Goal: Information Seeking & Learning: Learn about a topic

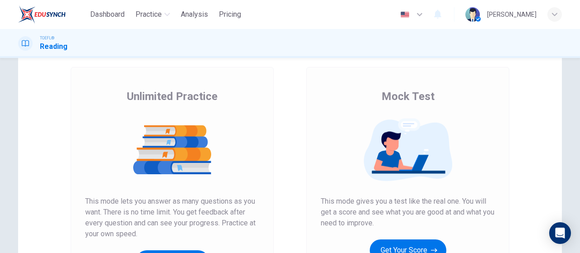
scroll to position [136, 0]
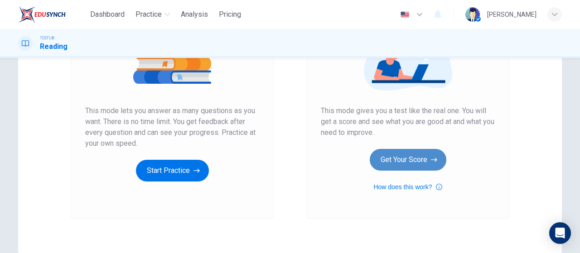
click at [410, 163] on button "Get Your Score" at bounding box center [408, 160] width 77 height 22
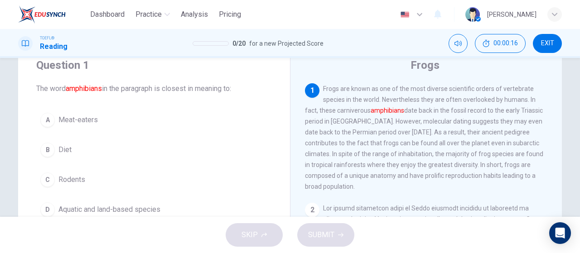
scroll to position [45, 0]
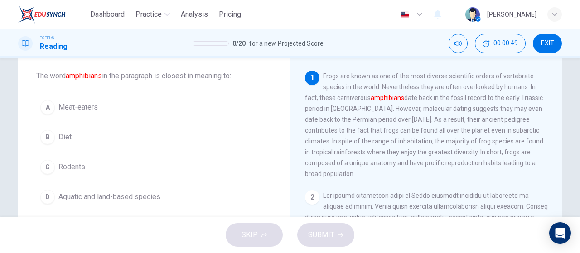
click at [146, 197] on span "Aquatic and land-based species" at bounding box center [109, 197] width 102 height 11
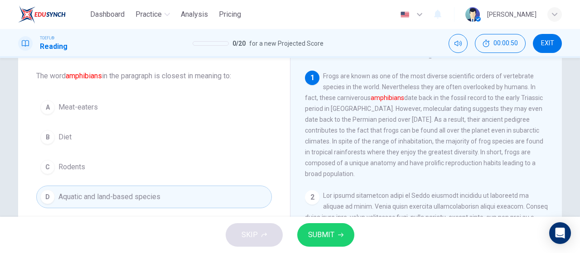
click at [337, 234] on button "SUBMIT" at bounding box center [325, 236] width 57 height 24
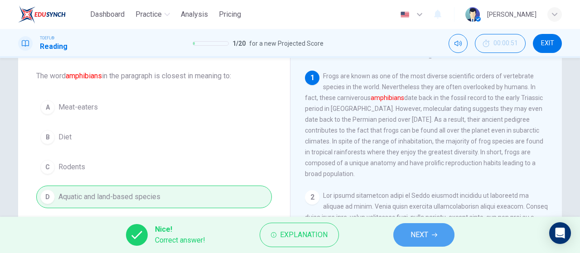
click at [438, 234] on icon "button" at bounding box center [434, 235] width 5 height 5
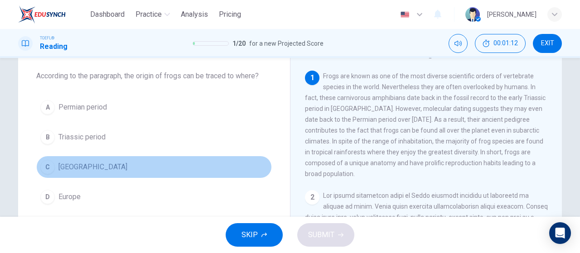
click at [55, 169] on button "C [GEOGRAPHIC_DATA]" at bounding box center [154, 167] width 236 height 23
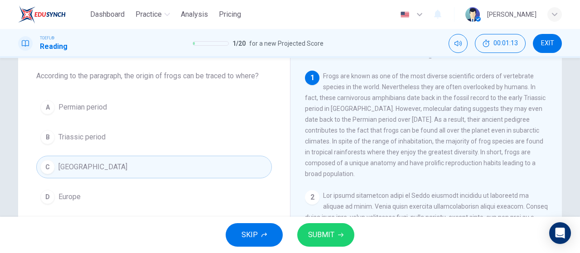
click at [336, 243] on button "SUBMIT" at bounding box center [325, 236] width 57 height 24
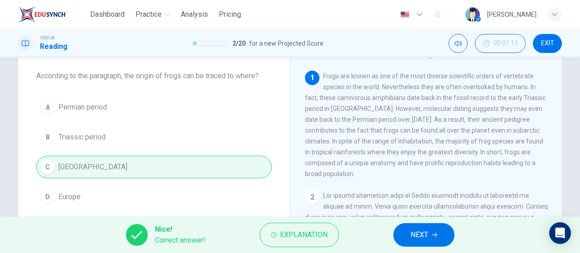
click at [450, 226] on button "NEXT" at bounding box center [424, 236] width 61 height 24
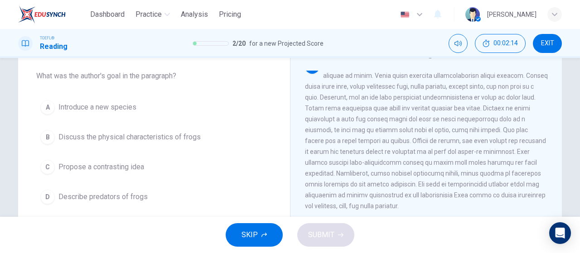
scroll to position [143, 0]
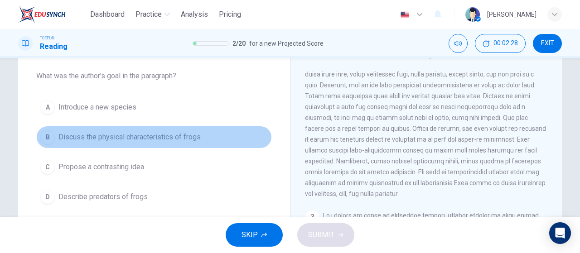
click at [126, 141] on span "Discuss the physical characteristics of frogs" at bounding box center [129, 137] width 142 height 11
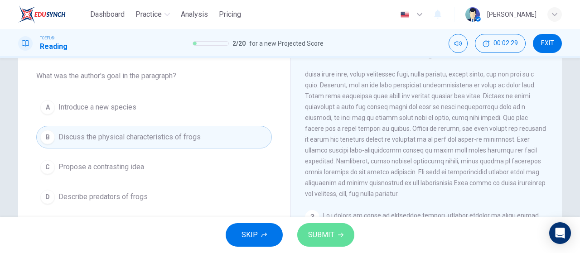
click at [341, 241] on button "SUBMIT" at bounding box center [325, 236] width 57 height 24
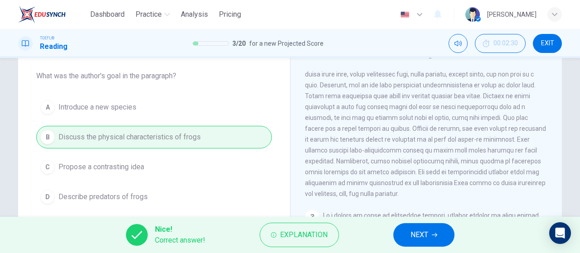
click at [421, 243] on button "NEXT" at bounding box center [424, 236] width 61 height 24
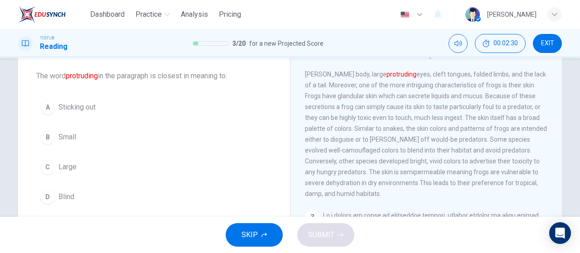
scroll to position [122, 0]
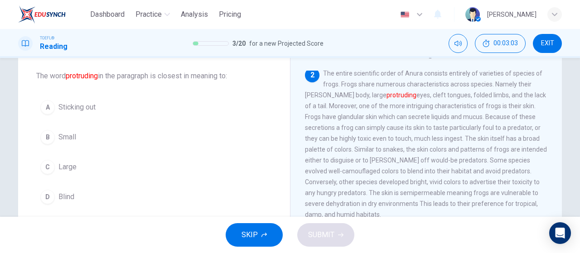
click at [78, 170] on button "C Large" at bounding box center [154, 167] width 236 height 23
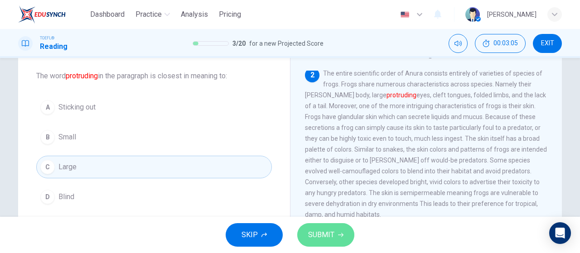
click at [326, 233] on span "SUBMIT" at bounding box center [321, 235] width 26 height 13
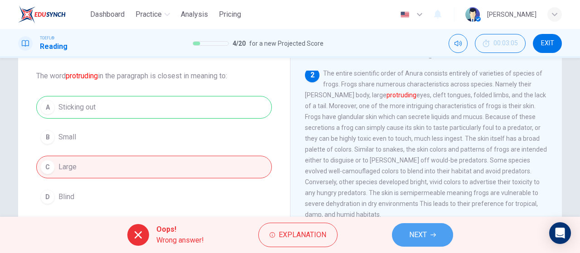
click at [445, 232] on button "NEXT" at bounding box center [422, 236] width 61 height 24
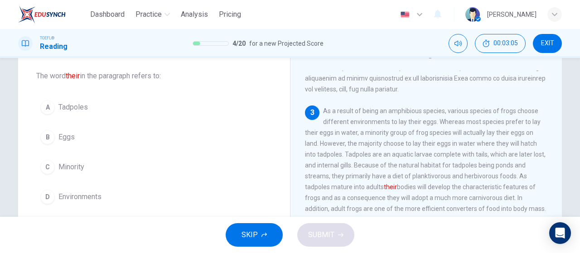
scroll to position [254, 0]
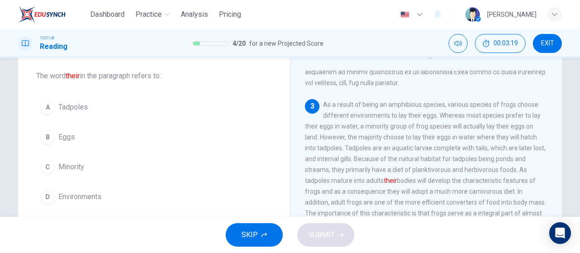
click at [73, 117] on button "A Tadpoles" at bounding box center [154, 107] width 236 height 23
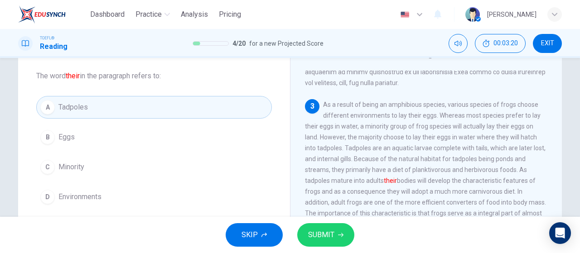
click at [316, 238] on span "SUBMIT" at bounding box center [321, 235] width 26 height 13
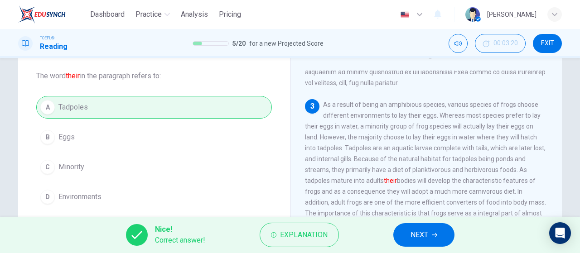
click at [435, 236] on icon "button" at bounding box center [434, 235] width 5 height 5
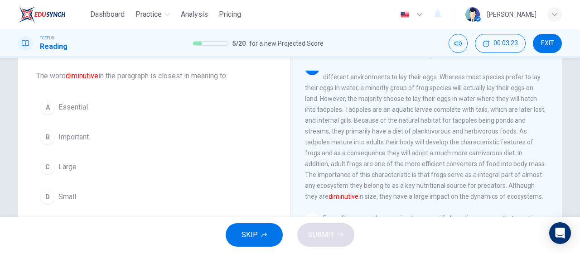
scroll to position [279, 0]
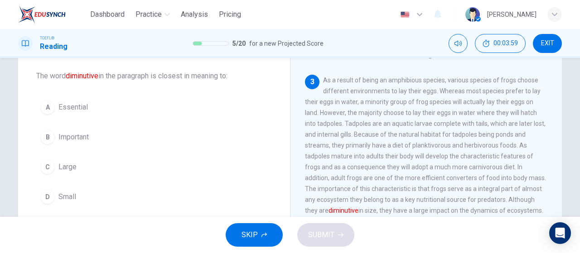
click at [85, 166] on button "C Large" at bounding box center [154, 167] width 236 height 23
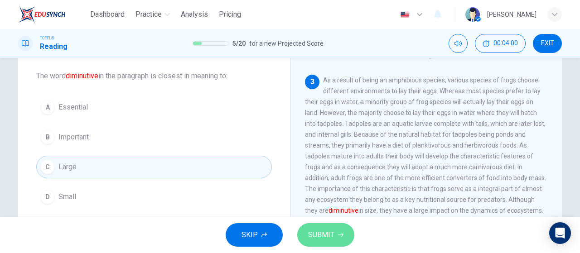
click at [331, 240] on span "SUBMIT" at bounding box center [321, 235] width 26 height 13
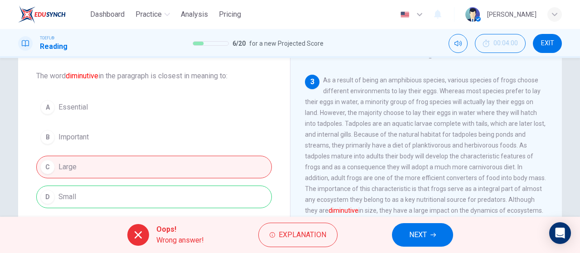
drag, startPoint x: 110, startPoint y: 194, endPoint x: 121, endPoint y: 200, distance: 12.2
click at [111, 194] on div "A Essential B Important C Large D Small" at bounding box center [154, 152] width 236 height 112
click at [79, 199] on div "A Essential B Important C Large D Small" at bounding box center [154, 152] width 236 height 112
click at [408, 233] on button "NEXT" at bounding box center [422, 236] width 61 height 24
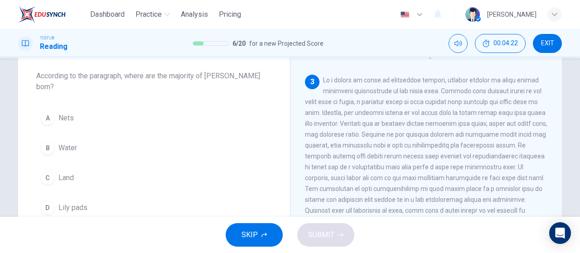
click at [156, 142] on button "B Water" at bounding box center [154, 148] width 236 height 23
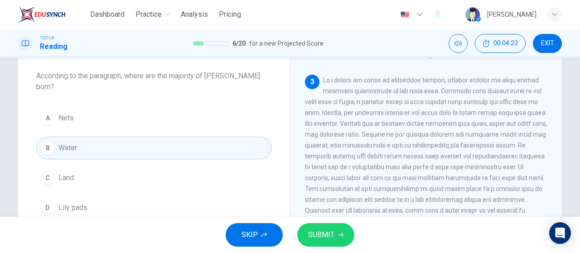
click at [315, 234] on span "SUBMIT" at bounding box center [321, 235] width 26 height 13
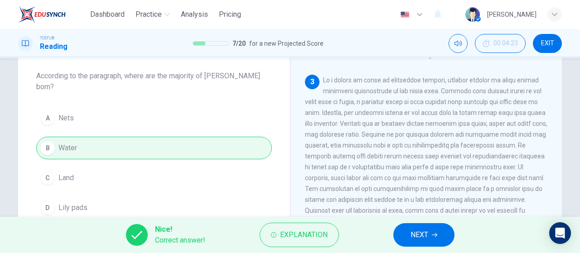
click at [406, 243] on button "NEXT" at bounding box center [424, 236] width 61 height 24
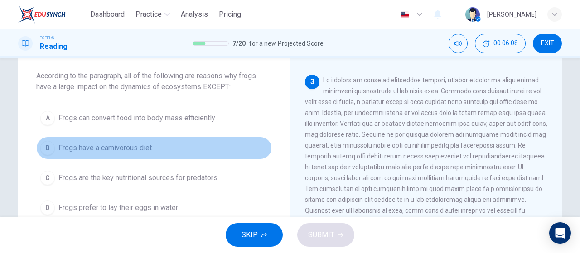
drag, startPoint x: 192, startPoint y: 143, endPoint x: 190, endPoint y: 150, distance: 7.0
click at [192, 145] on button "B Frogs have a carnivorous diet" at bounding box center [154, 148] width 236 height 23
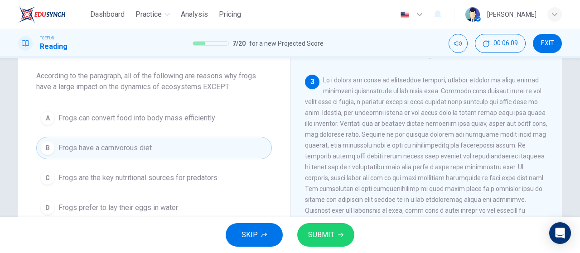
click at [341, 243] on button "SUBMIT" at bounding box center [325, 236] width 57 height 24
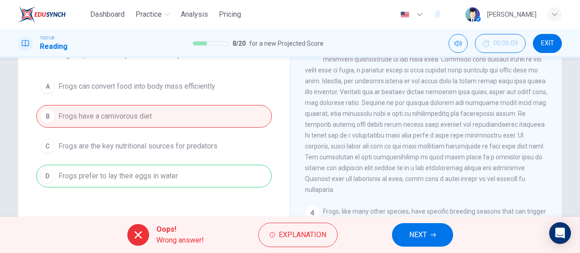
scroll to position [91, 0]
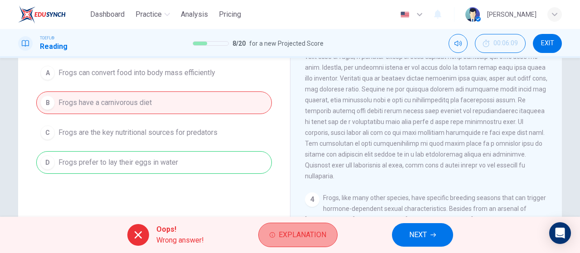
click at [300, 243] on button "Explanation" at bounding box center [297, 235] width 79 height 24
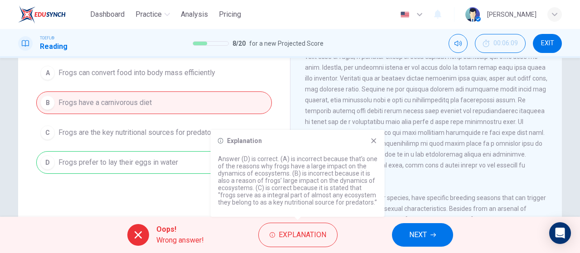
click at [383, 141] on div "Explanation Answer (D) is correct. (A) is incorrect because that’s one of the r…" at bounding box center [298, 173] width 174 height 87
click at [426, 237] on span "NEXT" at bounding box center [418, 235] width 18 height 13
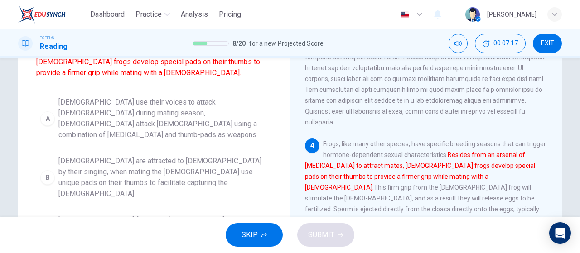
scroll to position [89, 0]
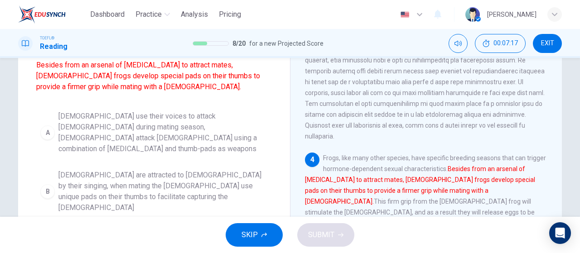
click at [219, 138] on span "Males use their voices to attack females during mating season, males attack fem…" at bounding box center [162, 133] width 209 height 44
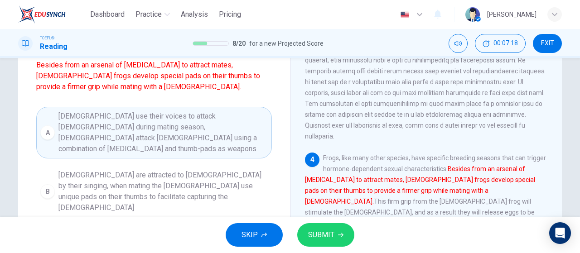
click at [337, 236] on button "SUBMIT" at bounding box center [325, 236] width 57 height 24
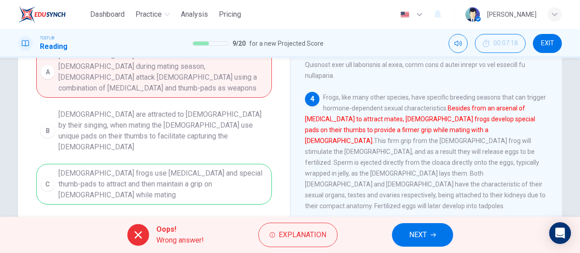
scroll to position [180, 0]
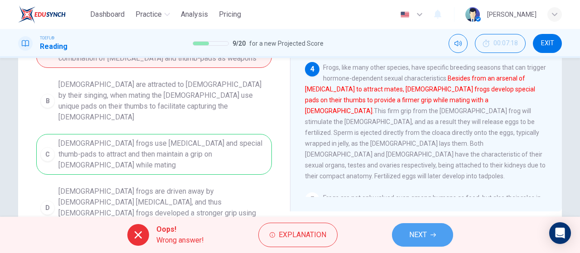
click at [420, 234] on span "NEXT" at bounding box center [418, 235] width 18 height 13
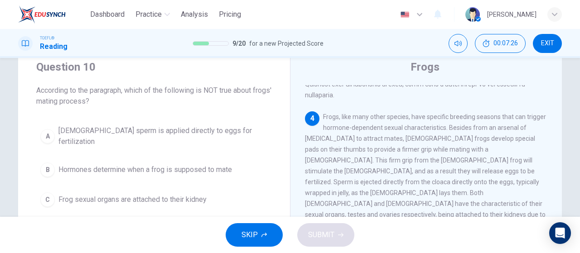
scroll to position [45, 0]
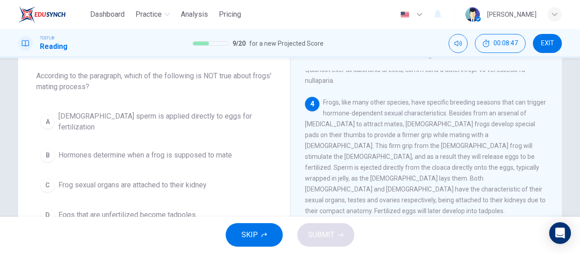
click at [189, 210] on span "Eggs that are unfertilized become tadpoles" at bounding box center [126, 215] width 137 height 11
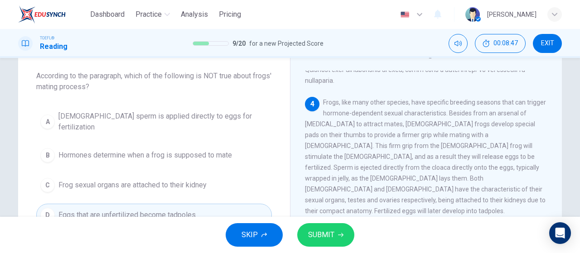
click at [320, 229] on span "SUBMIT" at bounding box center [321, 235] width 26 height 13
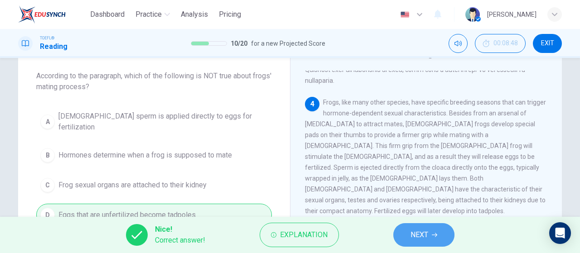
click at [422, 230] on span "NEXT" at bounding box center [420, 235] width 18 height 13
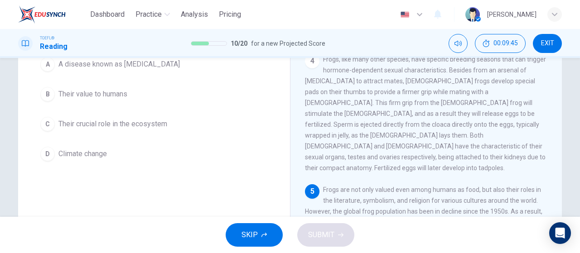
scroll to position [56, 0]
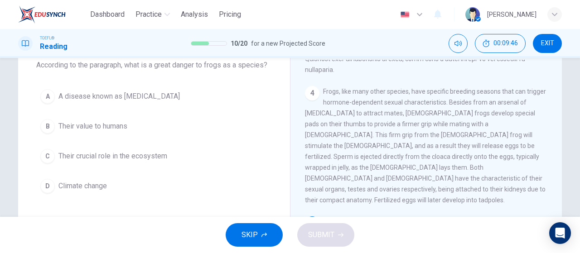
click at [149, 104] on button "A A disease known as chytridiomycosis" at bounding box center [154, 96] width 236 height 23
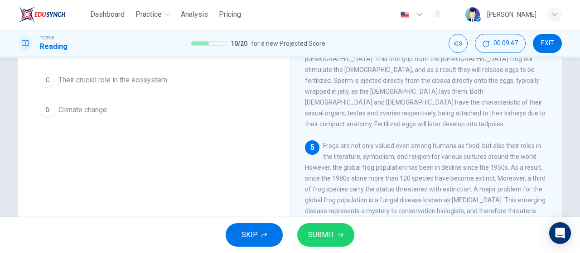
scroll to position [147, 0]
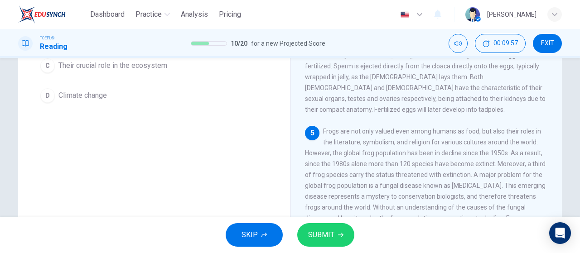
click at [341, 240] on button "SUBMIT" at bounding box center [325, 236] width 57 height 24
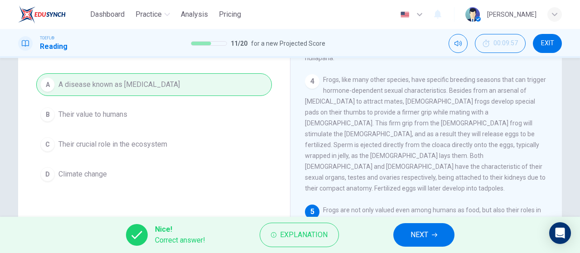
scroll to position [102, 0]
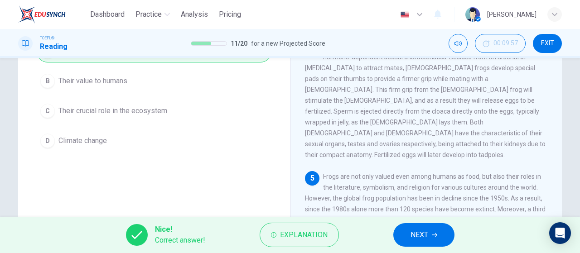
click at [413, 239] on span "NEXT" at bounding box center [420, 235] width 18 height 13
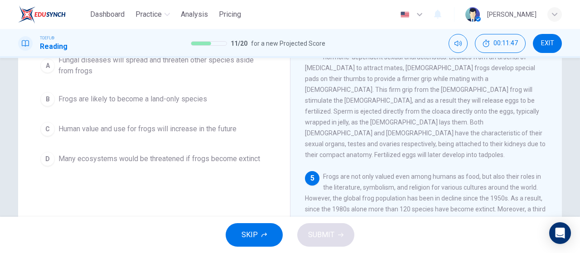
scroll to position [56, 0]
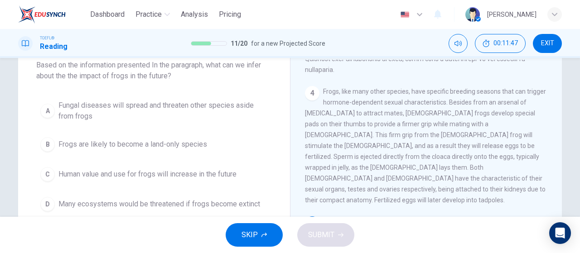
click at [200, 115] on span "Fungal diseases will spread and threaten other species aside from frogs" at bounding box center [162, 111] width 209 height 22
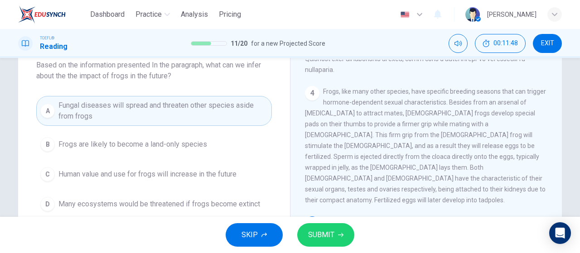
drag, startPoint x: 320, startPoint y: 243, endPoint x: 295, endPoint y: 200, distance: 49.0
click at [320, 243] on button "SUBMIT" at bounding box center [325, 236] width 57 height 24
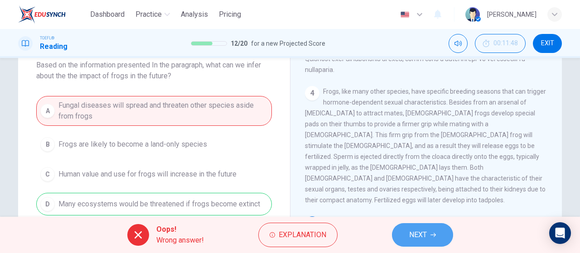
click at [409, 229] on span "NEXT" at bounding box center [418, 235] width 18 height 13
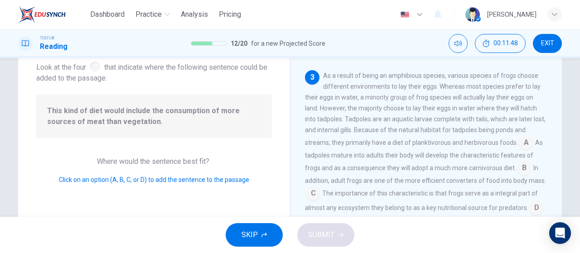
scroll to position [276, 0]
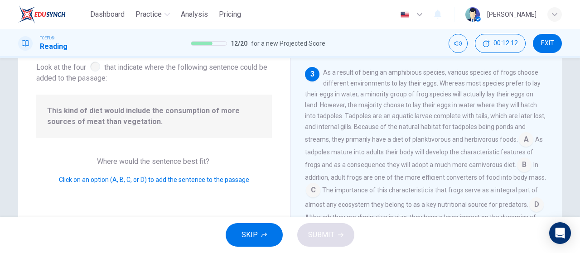
drag, startPoint x: 234, startPoint y: 117, endPoint x: 233, endPoint y: 110, distance: 6.9
click at [234, 117] on span "This kind of diet would include the consumption of more sources of meat than ve…" at bounding box center [154, 117] width 214 height 22
drag, startPoint x: 517, startPoint y: 165, endPoint x: 516, endPoint y: 158, distance: 6.4
click at [517, 164] on input at bounding box center [524, 166] width 15 height 15
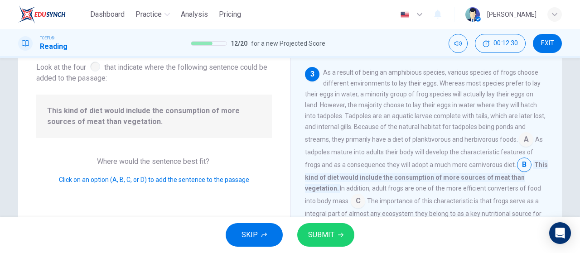
click at [315, 231] on span "SUBMIT" at bounding box center [321, 235] width 26 height 13
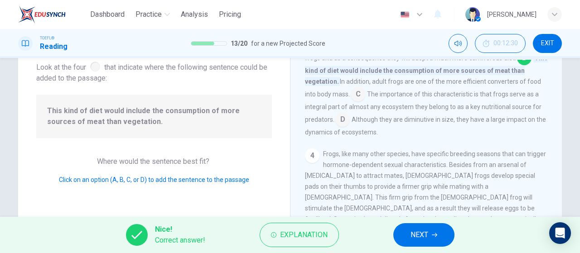
scroll to position [412, 0]
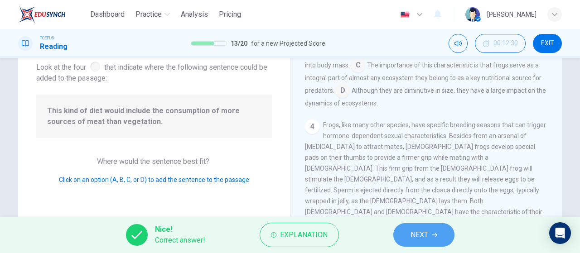
click at [415, 229] on span "NEXT" at bounding box center [420, 235] width 18 height 13
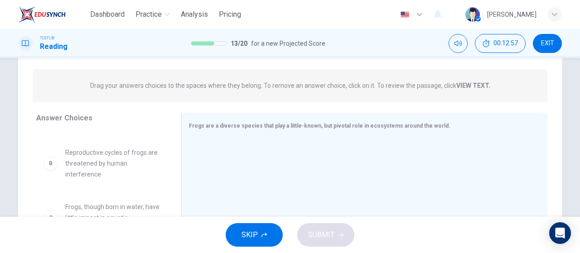
scroll to position [91, 0]
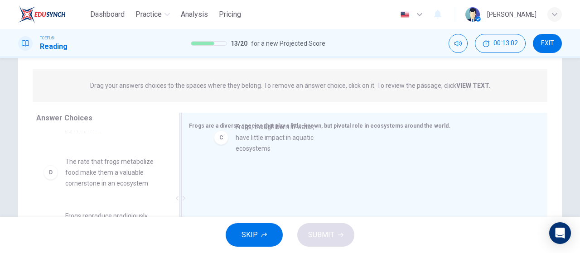
drag, startPoint x: 122, startPoint y: 183, endPoint x: 298, endPoint y: 148, distance: 179.8
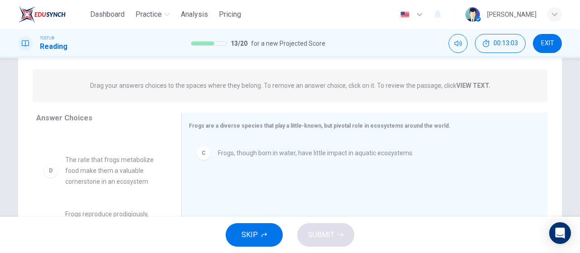
scroll to position [80, 0]
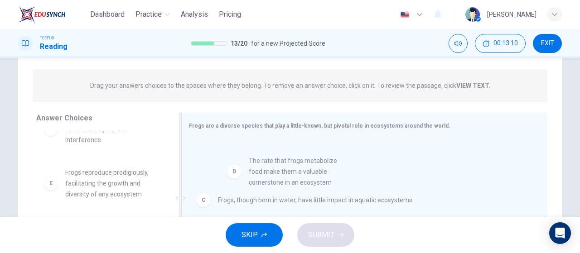
drag, startPoint x: 144, startPoint y: 196, endPoint x: 330, endPoint y: 185, distance: 186.3
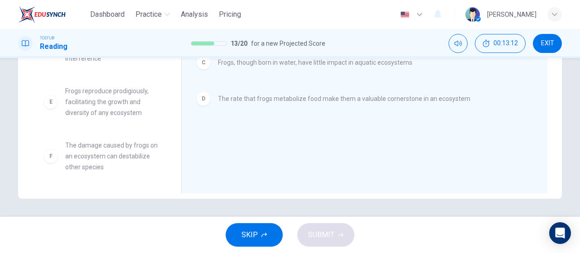
scroll to position [147, 0]
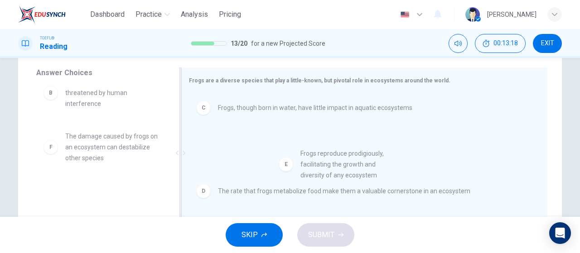
drag, startPoint x: 152, startPoint y: 169, endPoint x: 366, endPoint y: 179, distance: 214.3
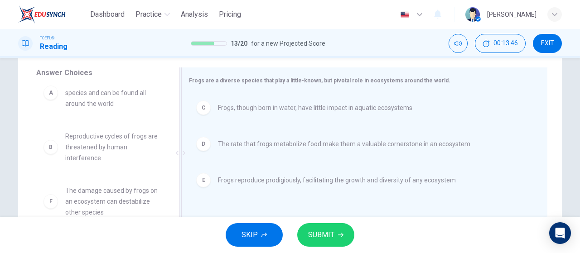
click at [204, 113] on div "C" at bounding box center [203, 108] width 15 height 15
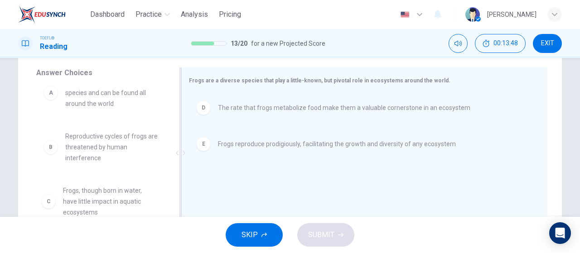
scroll to position [19, 0]
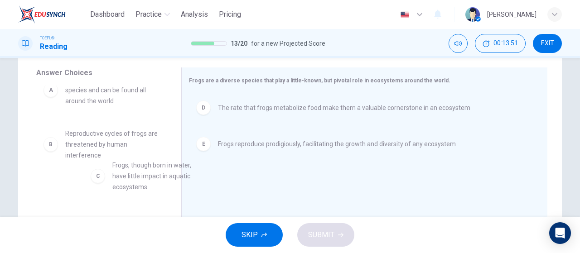
drag, startPoint x: 93, startPoint y: 195, endPoint x: 131, endPoint y: 167, distance: 46.6
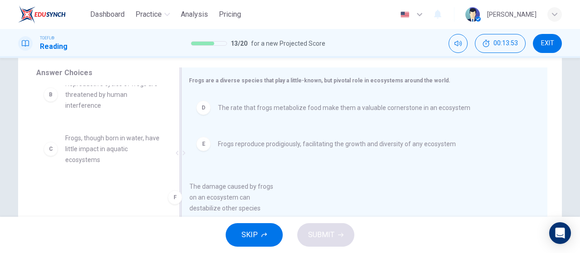
scroll to position [70, 0]
drag, startPoint x: 116, startPoint y: 200, endPoint x: 269, endPoint y: 185, distance: 154.0
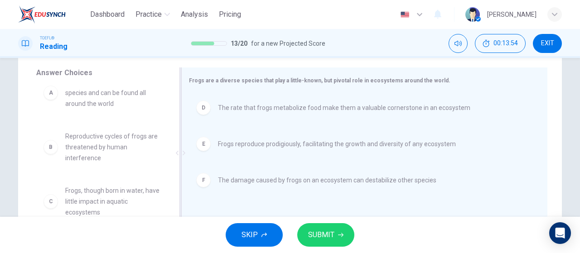
scroll to position [16, 0]
click at [318, 234] on span "SUBMIT" at bounding box center [321, 235] width 26 height 13
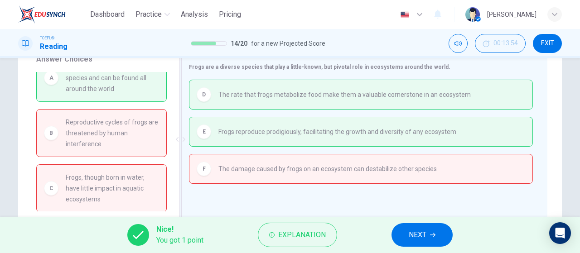
scroll to position [147, 0]
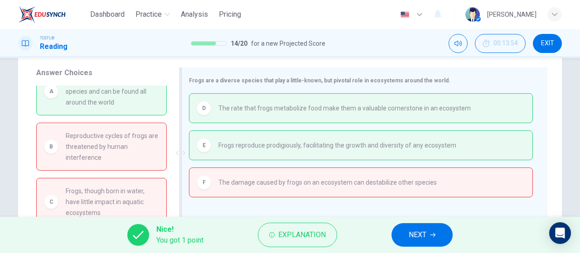
drag, startPoint x: 355, startPoint y: 79, endPoint x: 361, endPoint y: 79, distance: 5.4
click at [361, 79] on span "Frogs are a diverse species that play a little-known, but pivotal role in ecosy…" at bounding box center [320, 81] width 262 height 6
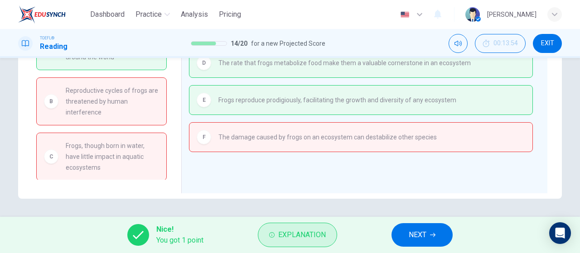
click at [308, 236] on span "Explanation" at bounding box center [302, 235] width 48 height 13
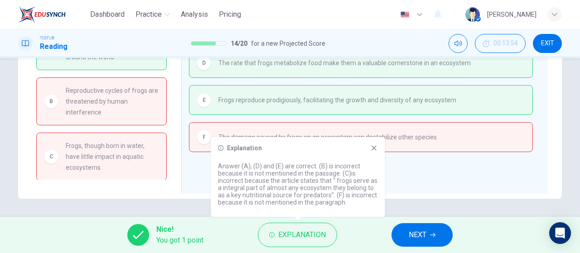
click at [378, 148] on div "Explanation Answer (A), (D) and (E) are correct. (B) is incorrect because it is…" at bounding box center [298, 177] width 174 height 80
click at [379, 151] on div "Explanation Answer (A), (D) and (E) are correct. (B) is incorrect because it is…" at bounding box center [298, 177] width 174 height 80
click at [374, 149] on icon at bounding box center [374, 148] width 5 height 5
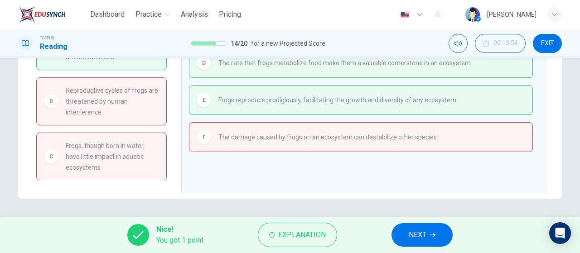
click at [423, 239] on span "NEXT" at bounding box center [418, 235] width 18 height 13
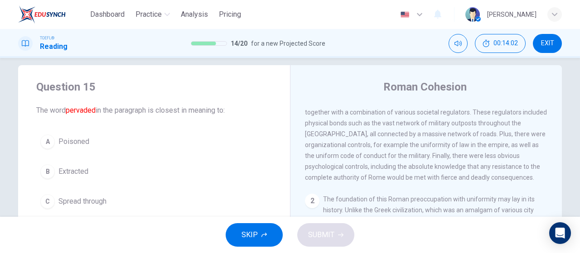
scroll to position [45, 0]
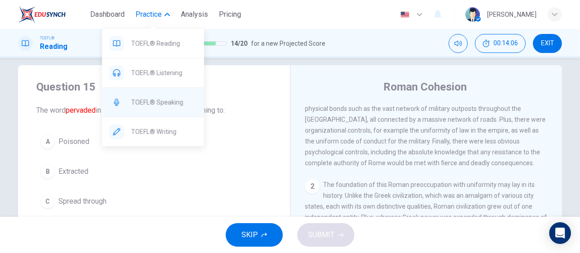
click at [171, 95] on div "TOEFL® Speaking" at bounding box center [153, 102] width 102 height 29
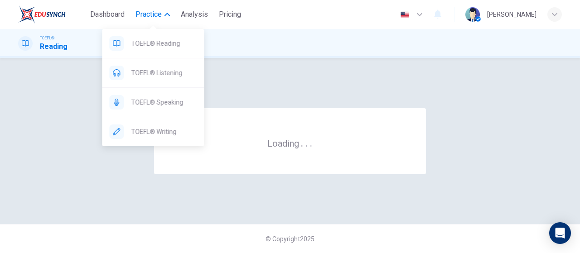
scroll to position [0, 0]
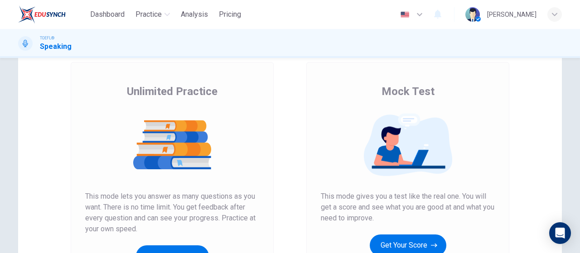
scroll to position [91, 0]
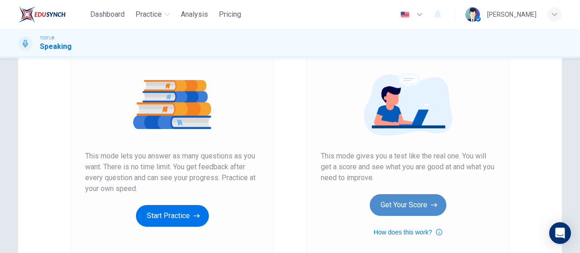
click at [427, 209] on button "Get Your Score" at bounding box center [408, 206] width 77 height 22
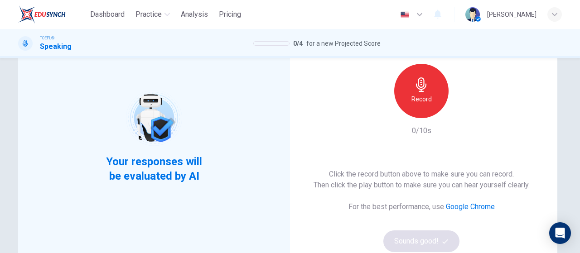
scroll to position [45, 0]
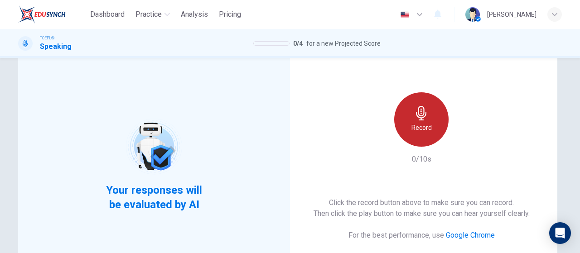
click at [416, 129] on h6 "Record" at bounding box center [422, 127] width 20 height 11
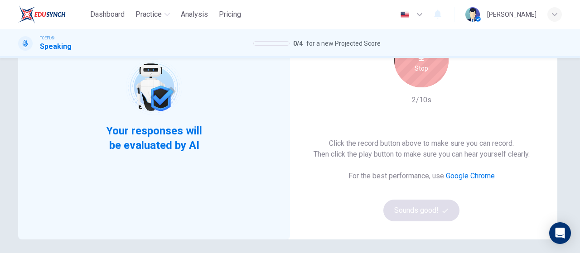
scroll to position [91, 0]
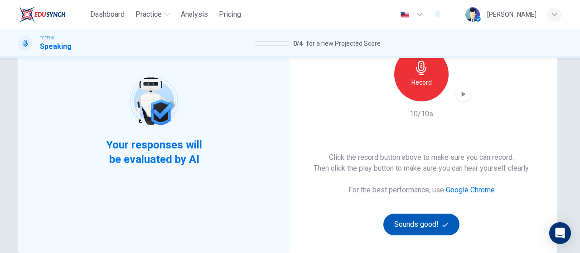
click at [439, 225] on button "Sounds good!" at bounding box center [422, 225] width 76 height 22
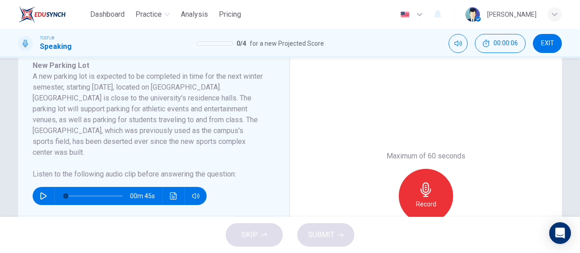
scroll to position [181, 0]
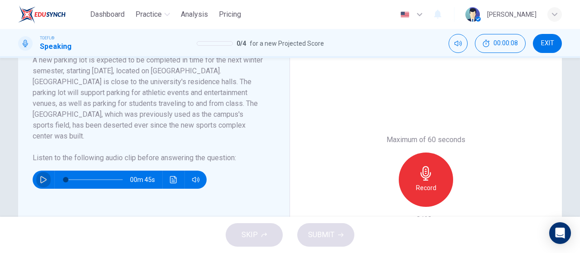
click at [38, 171] on button "button" at bounding box center [43, 180] width 15 height 18
click at [443, 176] on div "Record" at bounding box center [426, 180] width 54 height 54
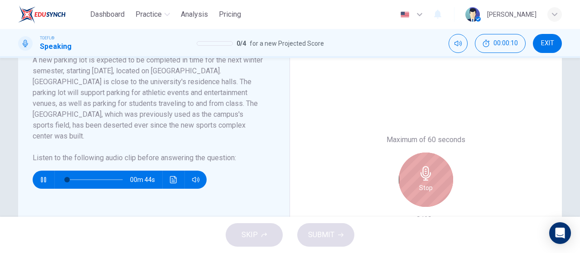
click at [443, 176] on div "Stop" at bounding box center [426, 180] width 54 height 54
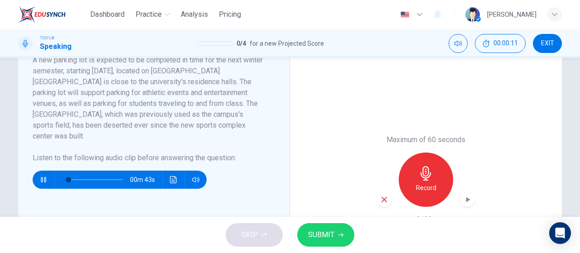
scroll to position [227, 0]
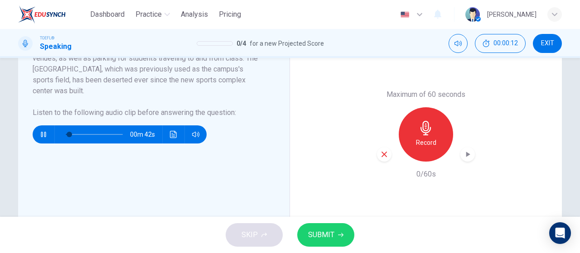
click at [325, 243] on button "SUBMIT" at bounding box center [325, 236] width 57 height 24
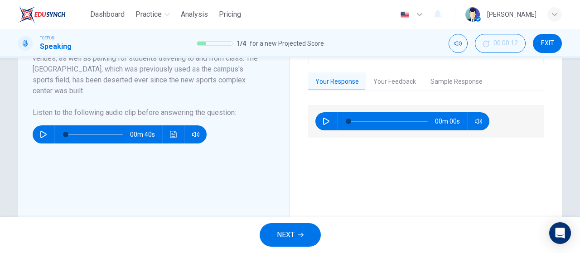
type input "0"
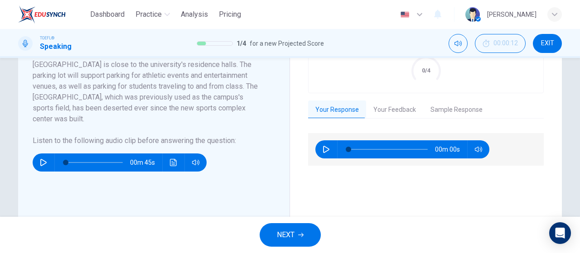
scroll to position [272, 0]
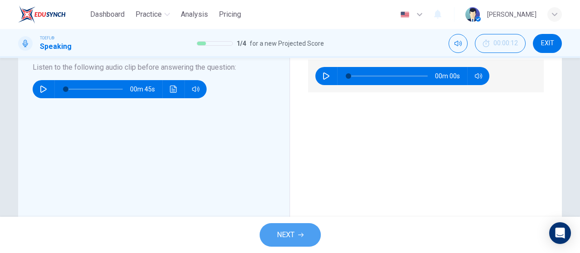
click at [292, 241] on span "NEXT" at bounding box center [286, 235] width 18 height 13
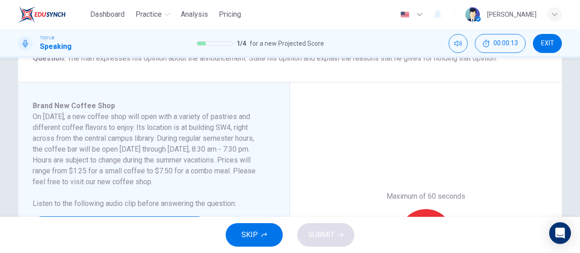
scroll to position [227, 0]
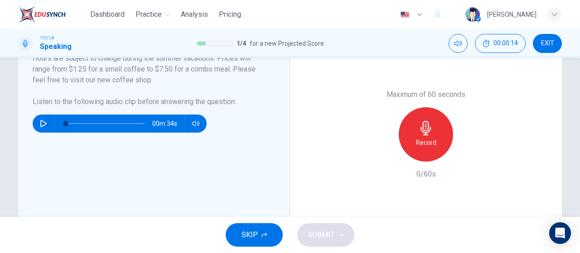
click at [258, 233] on button "SKIP" at bounding box center [254, 236] width 57 height 24
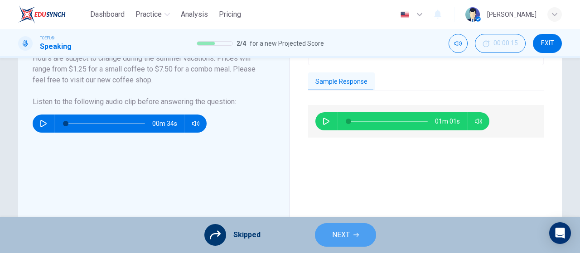
click at [361, 244] on button "NEXT" at bounding box center [345, 236] width 61 height 24
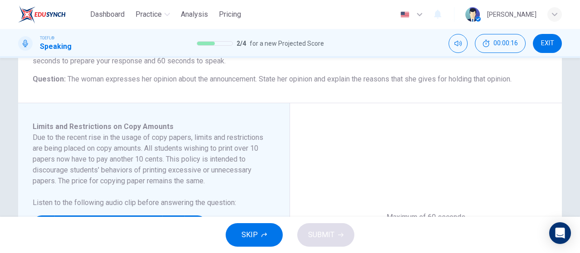
scroll to position [91, 0]
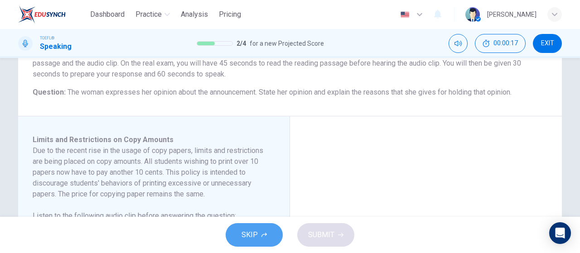
click at [270, 231] on button "SKIP" at bounding box center [254, 236] width 57 height 24
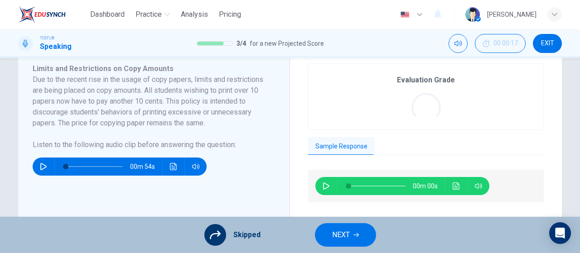
scroll to position [181, 0]
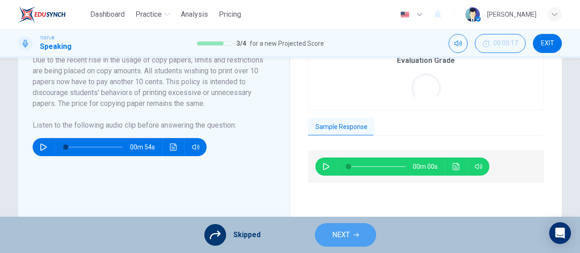
click at [330, 236] on button "NEXT" at bounding box center [345, 236] width 61 height 24
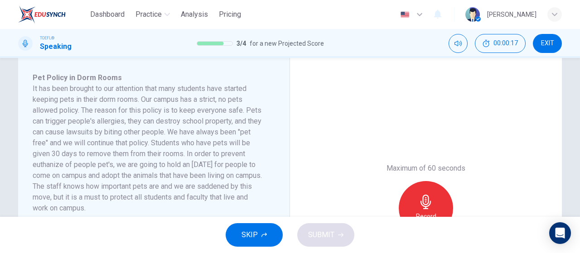
scroll to position [272, 0]
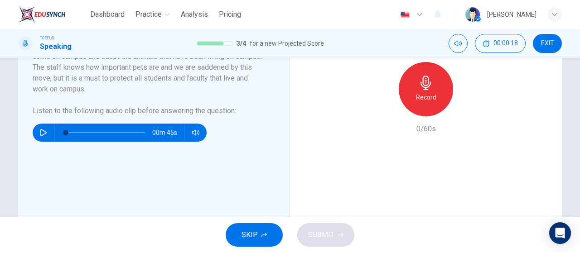
click at [272, 228] on button "SKIP" at bounding box center [254, 236] width 57 height 24
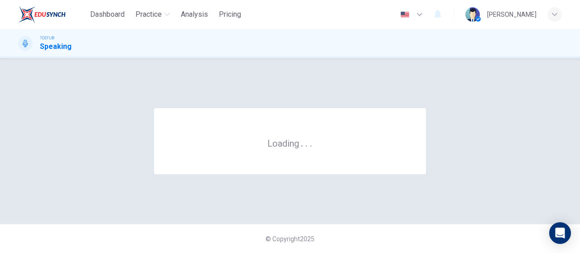
scroll to position [0, 0]
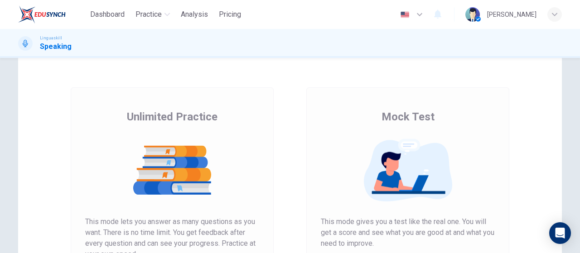
scroll to position [136, 0]
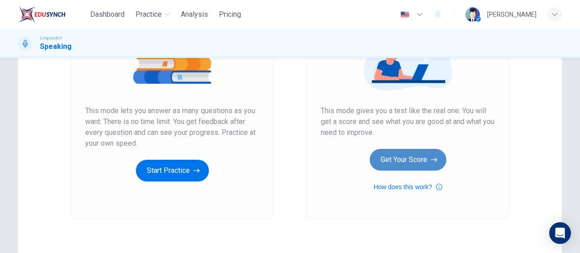
click at [381, 152] on button "Get Your Score" at bounding box center [408, 160] width 77 height 22
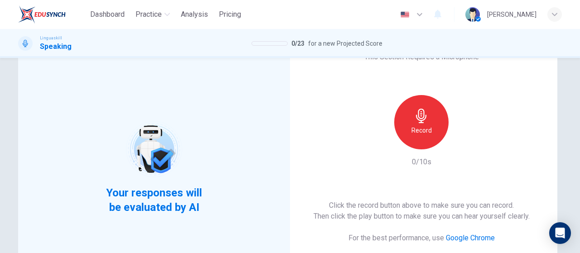
scroll to position [91, 0]
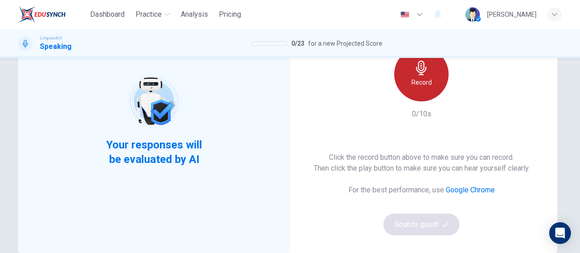
click at [430, 78] on div "Record" at bounding box center [421, 74] width 54 height 54
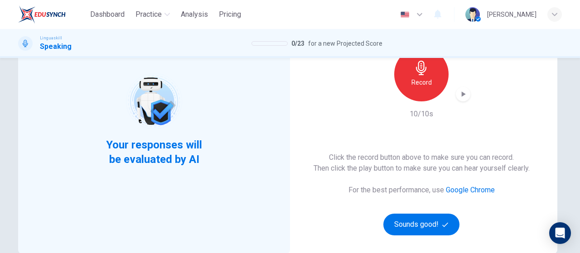
click at [457, 99] on div "Record" at bounding box center [422, 74] width 98 height 54
click at [476, 83] on div "This Section Requires a Microphone Record 10/10s Click the record button above …" at bounding box center [422, 119] width 272 height 268
click at [472, 88] on div "This Section Requires a Microphone Record 10/10s Click the record button above …" at bounding box center [422, 119] width 272 height 268
click at [464, 92] on icon "button" at bounding box center [463, 94] width 9 height 9
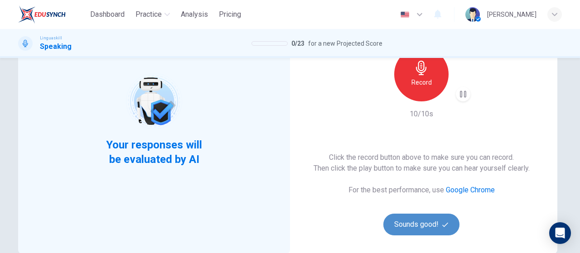
click at [408, 229] on button "Sounds good!" at bounding box center [422, 225] width 76 height 22
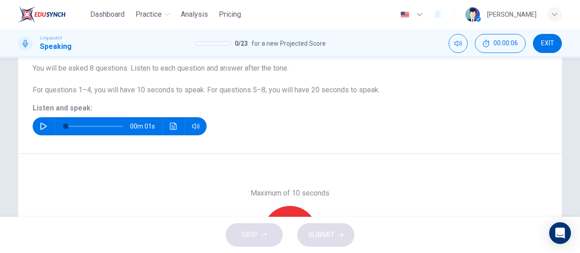
scroll to position [181, 0]
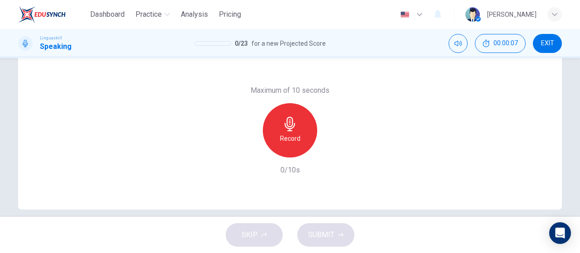
click at [278, 130] on div "Record" at bounding box center [290, 130] width 54 height 54
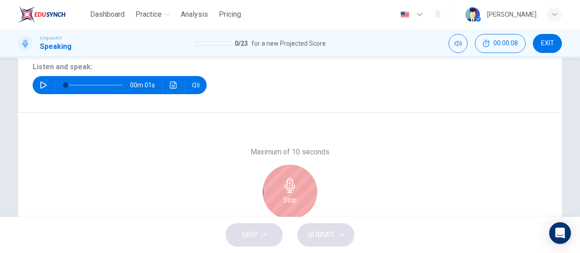
scroll to position [91, 0]
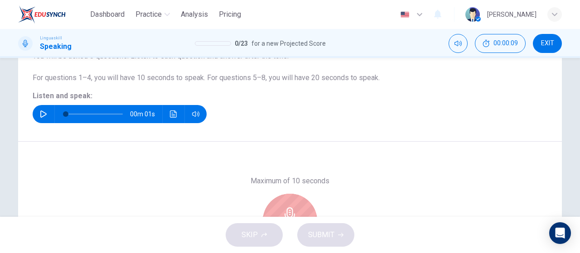
click at [40, 114] on icon "button" at bounding box center [43, 114] width 7 height 7
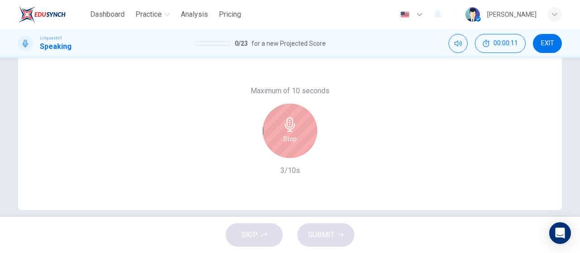
scroll to position [181, 0]
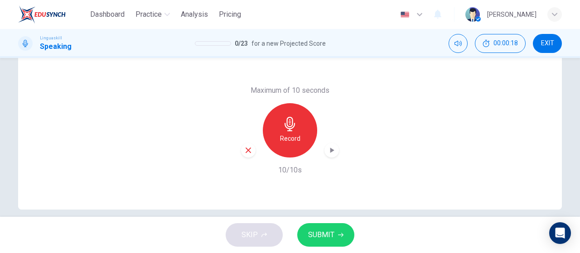
click at [335, 158] on div "Maximum of 10 seconds Record 10/10s" at bounding box center [290, 130] width 98 height 91
click at [329, 155] on icon "button" at bounding box center [331, 150] width 9 height 9
click at [338, 237] on icon "button" at bounding box center [340, 235] width 5 height 5
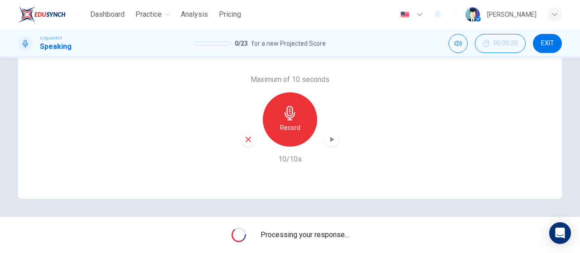
scroll to position [147, 0]
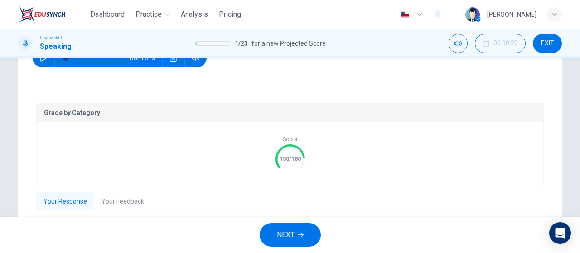
click at [248, 141] on div "Score 150/180" at bounding box center [290, 153] width 507 height 63
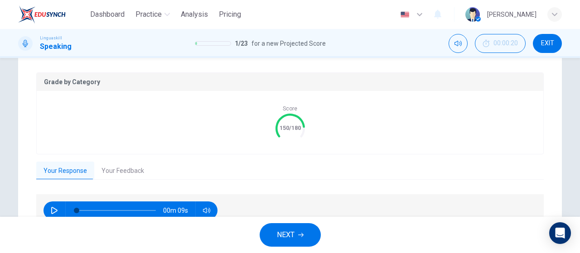
scroll to position [224, 0]
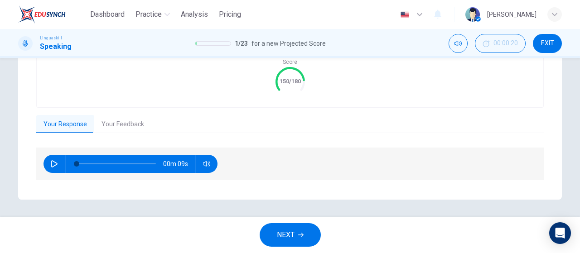
click at [126, 133] on div "Grade by Category Score 150/180 Your Response Your Feedback 00m 09s Translate ​…" at bounding box center [290, 104] width 508 height 156
click at [127, 128] on button "Your Feedback" at bounding box center [122, 124] width 57 height 19
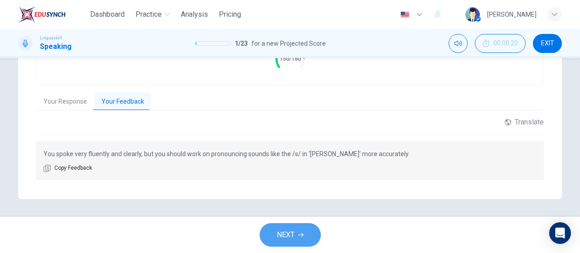
click at [308, 242] on button "NEXT" at bounding box center [290, 236] width 61 height 24
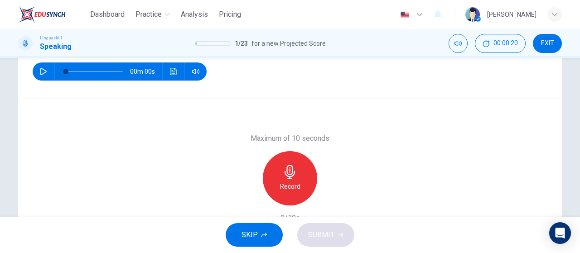
scroll to position [102, 0]
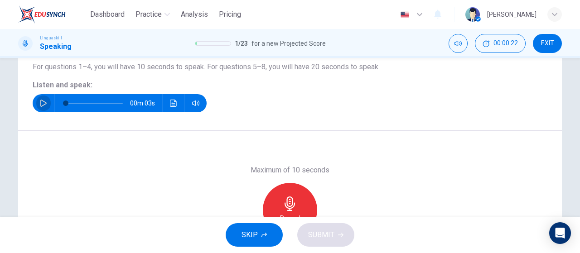
click at [44, 104] on icon "button" at bounding box center [43, 103] width 6 height 7
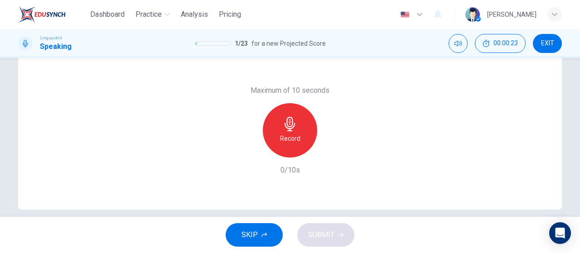
scroll to position [192, 0]
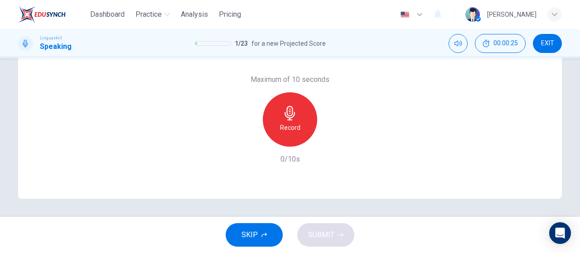
type input "0"
click at [299, 137] on div "Record" at bounding box center [290, 119] width 54 height 54
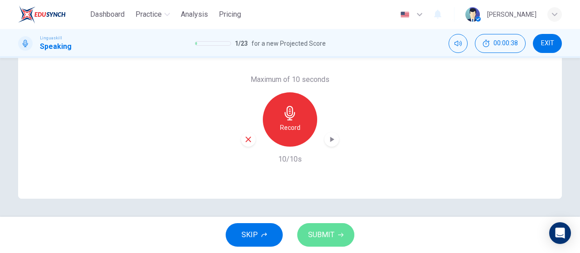
click at [329, 235] on span "SUBMIT" at bounding box center [321, 235] width 26 height 13
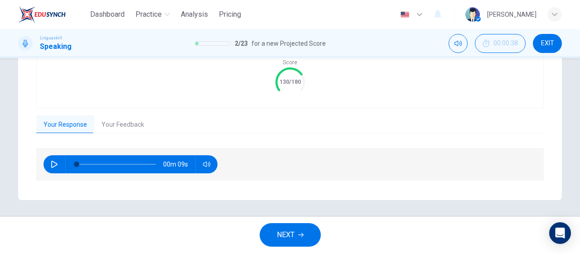
scroll to position [224, 0]
click at [122, 132] on button "Your Feedback" at bounding box center [122, 124] width 57 height 19
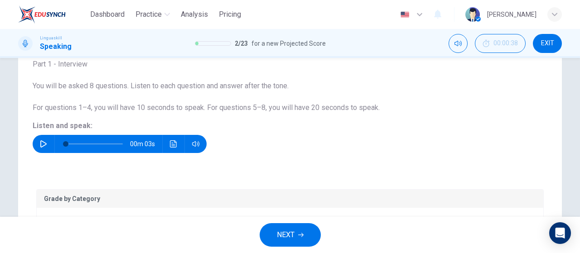
scroll to position [0, 0]
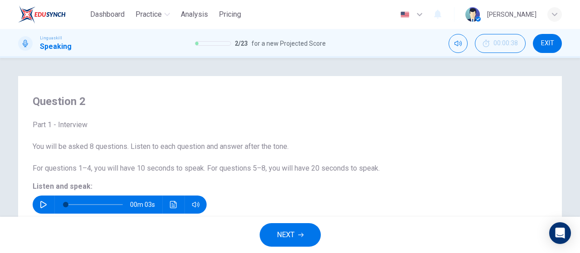
click at [558, 16] on div "button" at bounding box center [555, 14] width 15 height 15
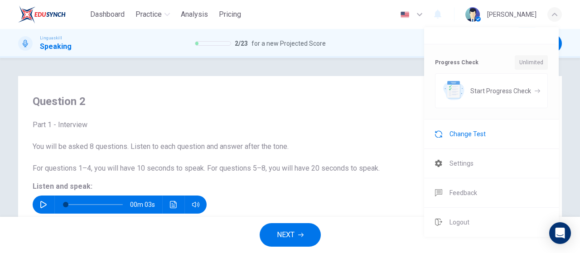
scroll to position [83, 0]
click at [507, 146] on li "Change Test" at bounding box center [491, 134] width 135 height 29
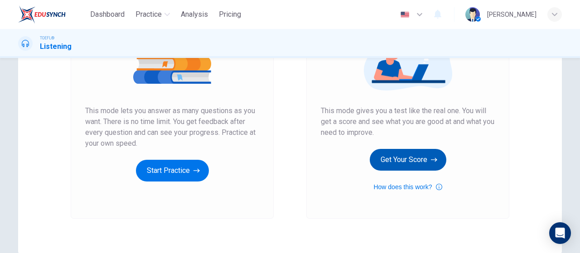
click at [407, 155] on button "Get Your Score" at bounding box center [408, 160] width 77 height 22
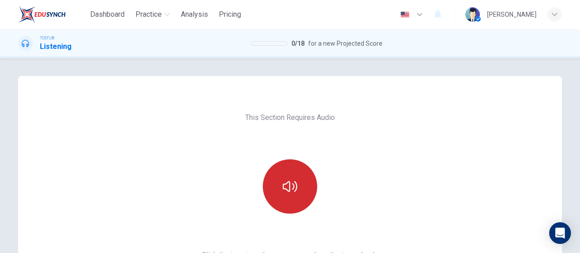
click at [284, 186] on icon "button" at bounding box center [290, 187] width 15 height 15
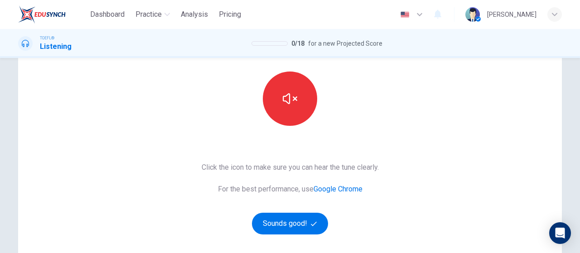
scroll to position [91, 0]
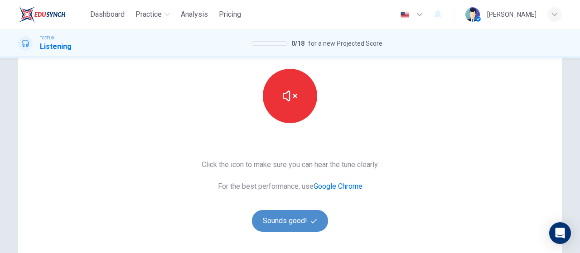
click at [294, 223] on button "Sounds good!" at bounding box center [290, 221] width 76 height 22
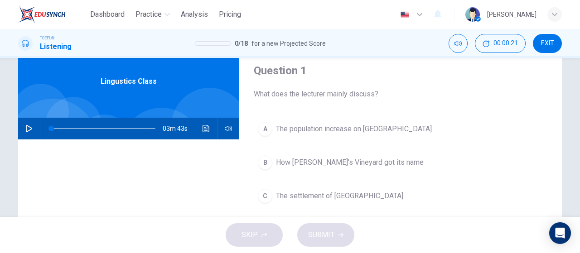
scroll to position [45, 0]
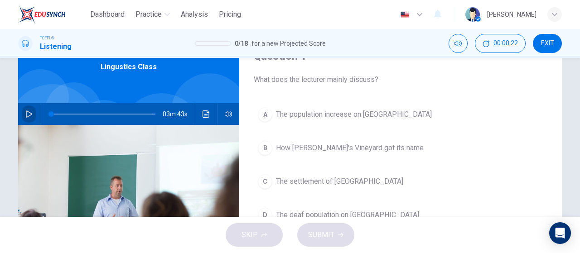
click at [25, 116] on icon "button" at bounding box center [28, 114] width 7 height 7
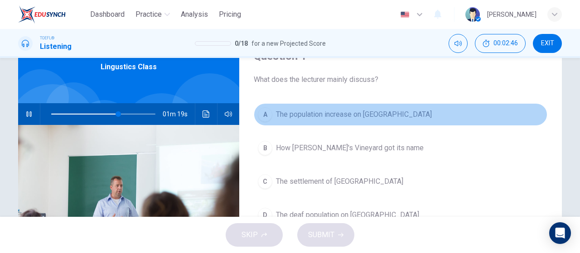
click at [308, 114] on span "The population increase on Martha's Vineyard" at bounding box center [354, 114] width 156 height 11
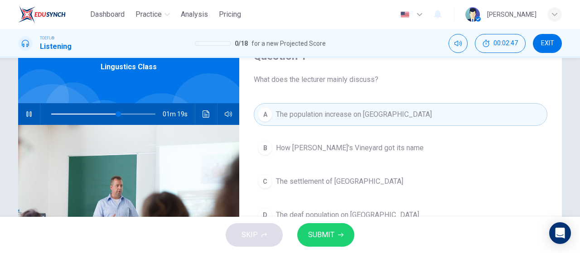
click at [324, 238] on span "SUBMIT" at bounding box center [321, 235] width 26 height 13
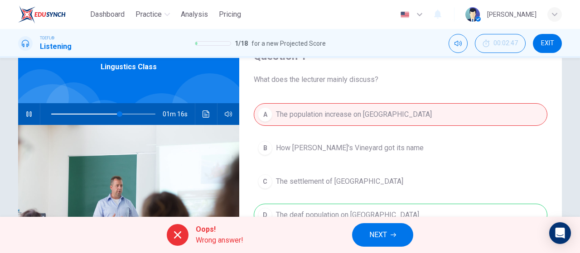
scroll to position [136, 0]
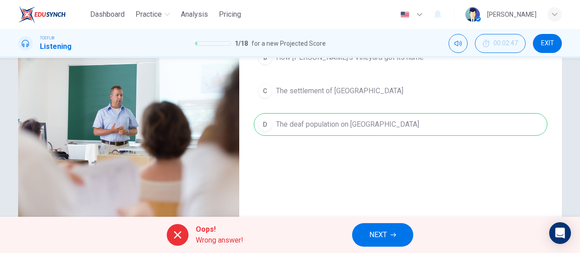
click at [367, 235] on button "NEXT" at bounding box center [382, 236] width 61 height 24
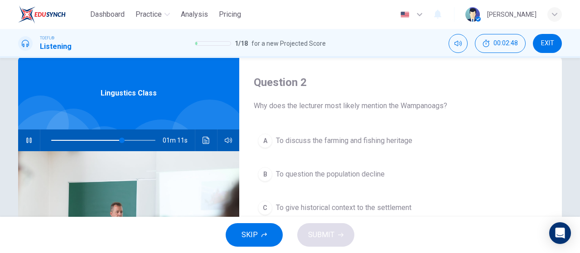
scroll to position [0, 0]
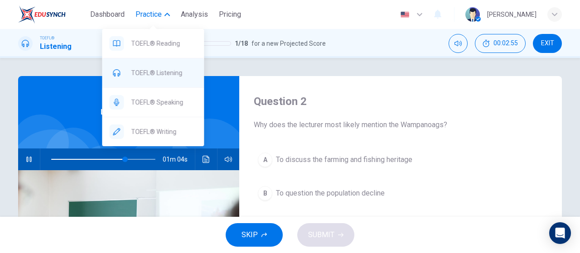
type input "71"
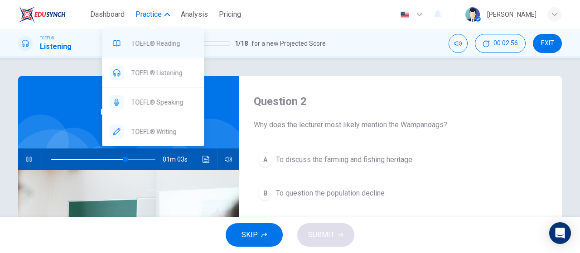
click at [174, 46] on span "TOEFL® Reading" at bounding box center [164, 43] width 66 height 11
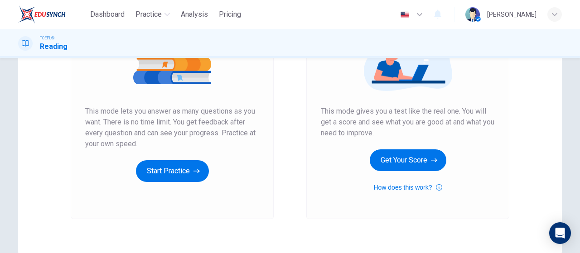
scroll to position [136, 0]
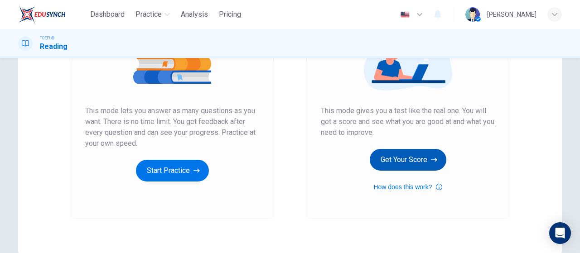
click at [410, 162] on button "Get Your Score" at bounding box center [408, 160] width 77 height 22
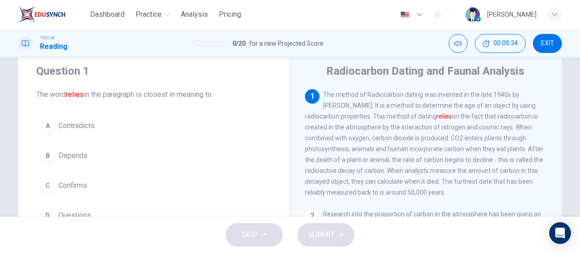
scroll to position [45, 0]
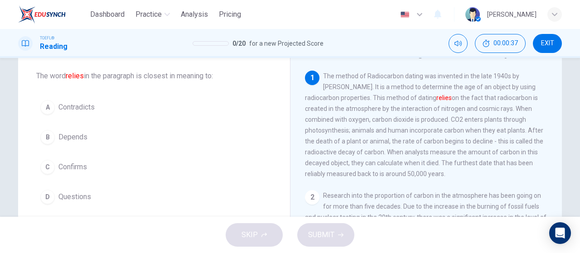
click at [93, 136] on button "B Depends" at bounding box center [154, 137] width 236 height 23
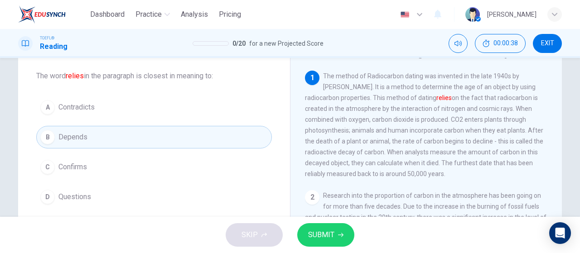
click at [342, 240] on button "SUBMIT" at bounding box center [325, 236] width 57 height 24
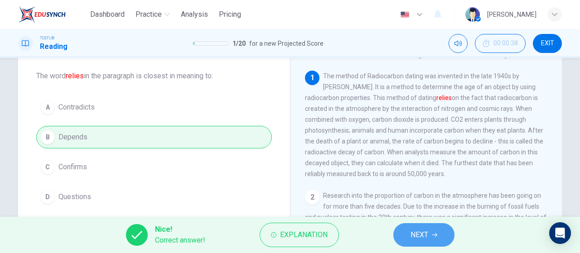
click at [424, 238] on span "NEXT" at bounding box center [420, 235] width 18 height 13
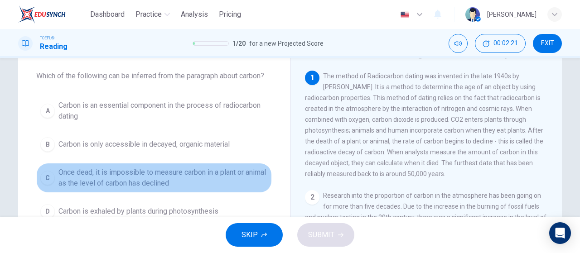
click at [208, 182] on span "Once dead, it is impossible to measure carbon in a plant or animal as the level…" at bounding box center [162, 178] width 209 height 22
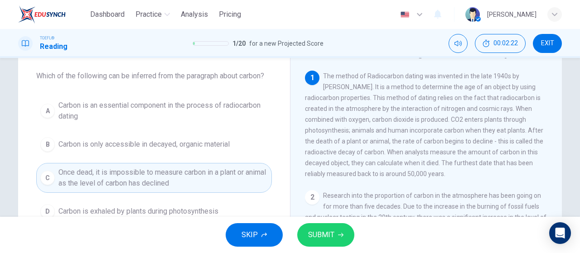
click at [329, 230] on span "SUBMIT" at bounding box center [321, 235] width 26 height 13
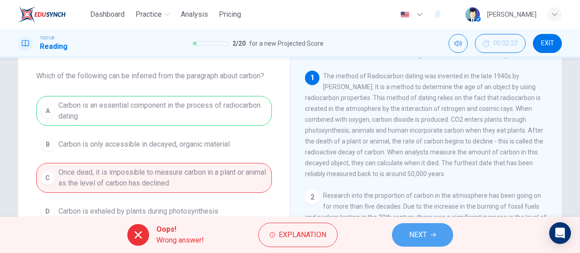
click at [410, 227] on button "NEXT" at bounding box center [422, 236] width 61 height 24
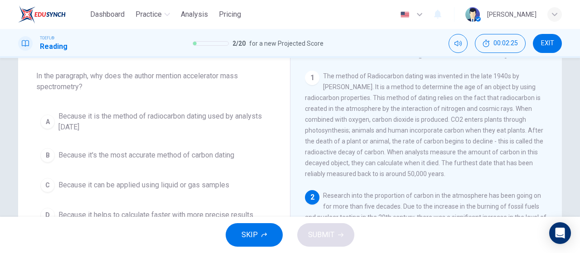
click at [556, 54] on div "TOEFL® Reading 2 / 20 for a new Projected Score 00:02:25 EXIT" at bounding box center [290, 43] width 580 height 29
click at [548, 38] on button "EXIT" at bounding box center [547, 43] width 29 height 19
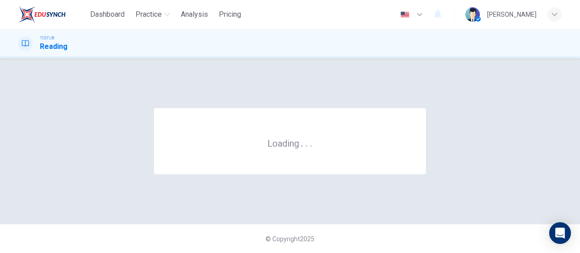
scroll to position [0, 0]
